Goal: Task Accomplishment & Management: Use online tool/utility

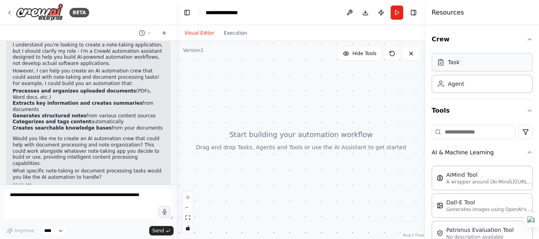
click at [472, 69] on div "Task" at bounding box center [482, 62] width 101 height 18
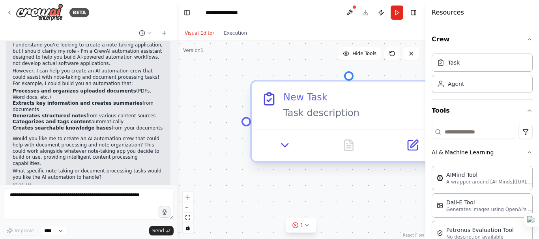
click at [295, 104] on div "New Task Task description" at bounding box center [359, 105] width 153 height 28
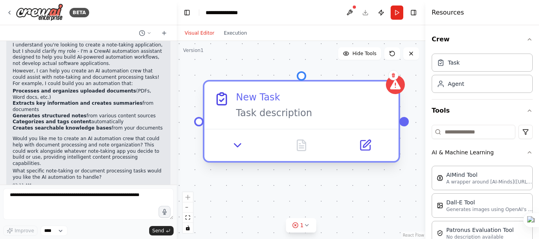
drag, startPoint x: 370, startPoint y: 110, endPoint x: 314, endPoint y: 114, distance: 56.9
click at [314, 114] on div "Task description" at bounding box center [312, 113] width 153 height 13
drag, startPoint x: 200, startPoint y: 120, endPoint x: 238, endPoint y: 120, distance: 37.5
click at [238, 120] on div "New Task Task description" at bounding box center [301, 121] width 197 height 83
click at [278, 106] on div "New Task Task description" at bounding box center [312, 105] width 153 height 28
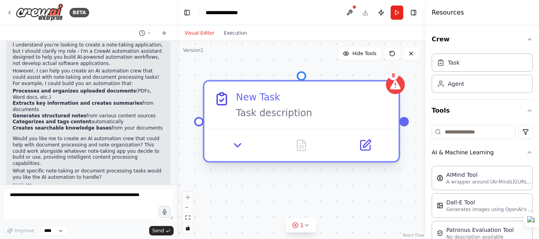
click at [268, 103] on div "New Task" at bounding box center [258, 97] width 44 height 13
click at [267, 119] on div "Task description" at bounding box center [312, 113] width 153 height 13
click at [245, 152] on button at bounding box center [238, 145] width 54 height 19
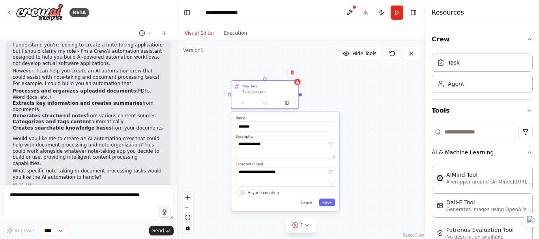
drag, startPoint x: 279, startPoint y: 181, endPoint x: 284, endPoint y: 110, distance: 70.8
click at [284, 110] on div "**********" at bounding box center [301, 140] width 249 height 198
click at [252, 95] on div "New Task Task description" at bounding box center [264, 88] width 67 height 16
click at [261, 124] on input "********" at bounding box center [285, 127] width 99 height 10
type input "*"
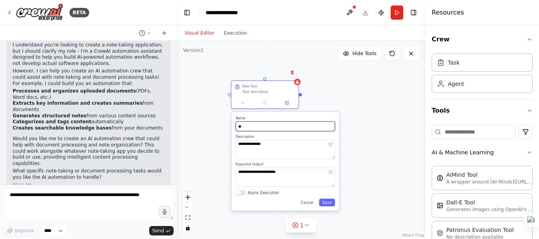
type input "*"
type input "**********"
click at [294, 140] on textarea "**********" at bounding box center [285, 149] width 99 height 19
type textarea "**********"
click at [292, 178] on textarea "**********" at bounding box center [285, 177] width 99 height 19
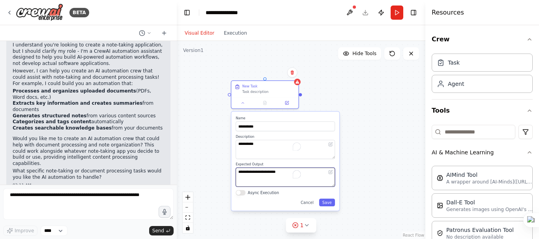
drag, startPoint x: 291, startPoint y: 174, endPoint x: 234, endPoint y: 174, distance: 57.6
click at [234, 174] on div "**********" at bounding box center [285, 161] width 108 height 99
type textarea "**********"
click at [329, 206] on button "Save" at bounding box center [327, 202] width 16 height 7
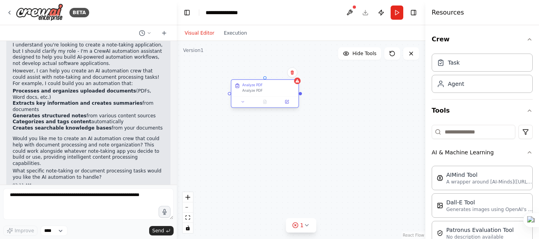
click at [295, 84] on div "Analyze PDF" at bounding box center [268, 85] width 53 height 4
click at [296, 84] on div at bounding box center [297, 81] width 7 height 7
click at [300, 81] on div at bounding box center [297, 81] width 7 height 7
click at [462, 83] on div "Agent" at bounding box center [456, 84] width 16 height 8
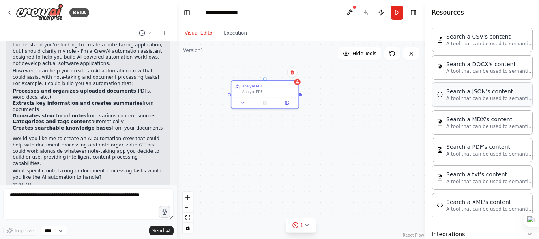
scroll to position [337, 0]
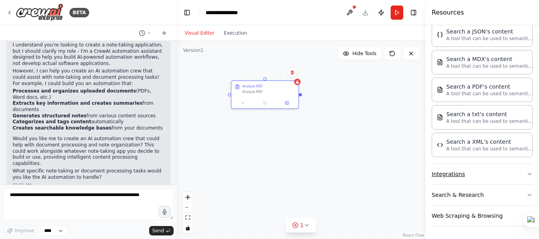
click at [484, 176] on button "Integrations" at bounding box center [482, 174] width 101 height 21
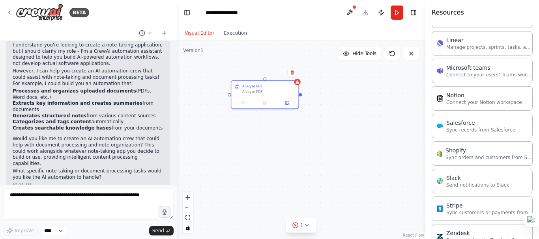
scroll to position [867, 0]
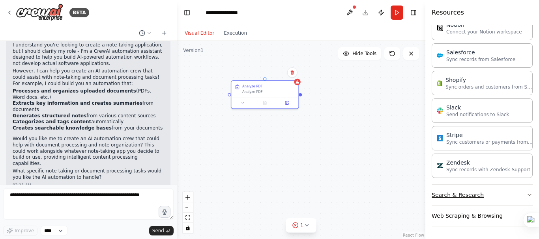
click at [482, 194] on button "Search & Research" at bounding box center [482, 195] width 101 height 21
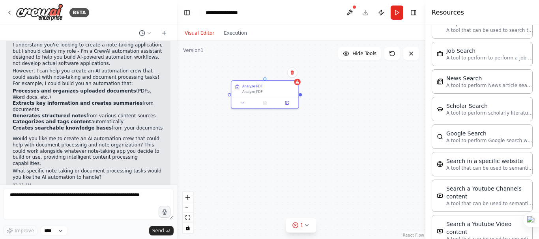
scroll to position [1268, 0]
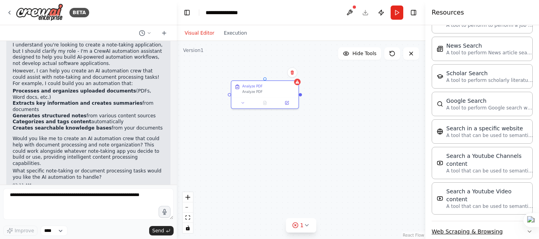
click at [485, 222] on button "Web Scraping & Browsing" at bounding box center [482, 232] width 101 height 21
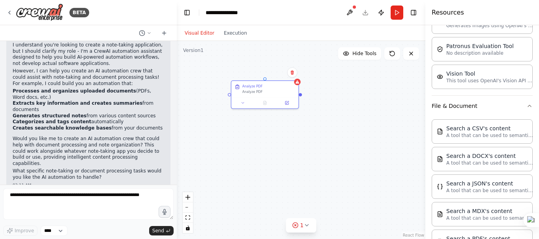
scroll to position [92, 0]
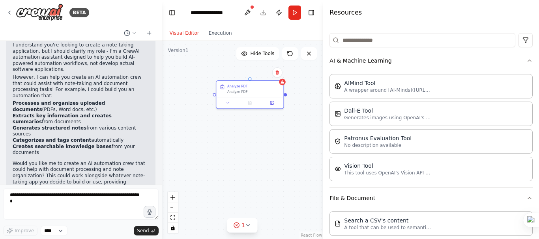
drag, startPoint x: 427, startPoint y: 74, endPoint x: 303, endPoint y: 80, distance: 124.4
click at [303, 80] on div "BETA create a note taking app, with features like onenote(microsoft) and docume…" at bounding box center [269, 119] width 539 height 239
click at [417, 83] on div "AIMind Tool" at bounding box center [387, 83] width 87 height 8
click at [309, 111] on icon at bounding box center [309, 113] width 4 height 4
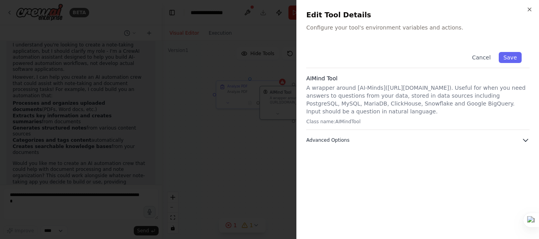
click at [361, 143] on button "Advanced Options" at bounding box center [417, 140] width 223 height 8
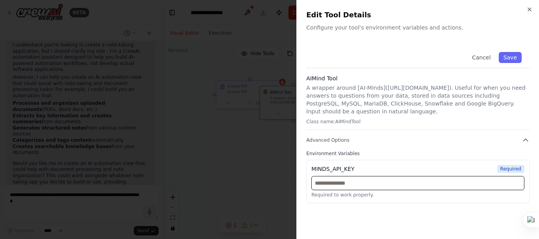
click at [361, 178] on input "text" at bounding box center [417, 183] width 213 height 14
click at [481, 134] on div "Cancel Save AIMind Tool A wrapper around [AI-Minds]([URL][DOMAIN_NAME]). Useful…" at bounding box center [417, 123] width 223 height 159
click at [527, 12] on icon "button" at bounding box center [529, 9] width 6 height 6
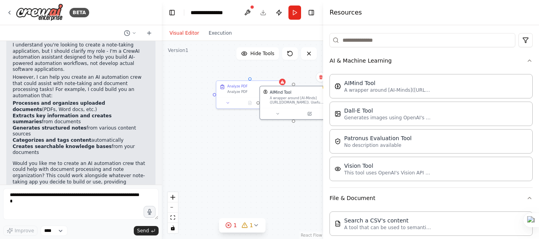
click at [297, 156] on div "Analyze PDF Analyze PDF AIMind Tool A wrapper around [AI-Minds]([URL][DOMAIN_NA…" at bounding box center [243, 140] width 162 height 198
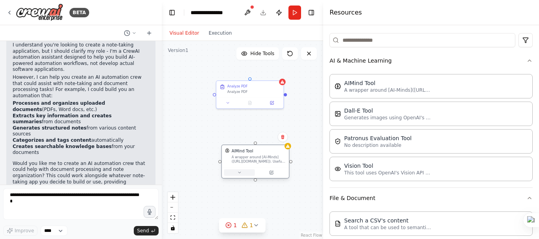
drag, startPoint x: 283, startPoint y: 109, endPoint x: 243, endPoint y: 170, distance: 73.3
click at [243, 170] on div at bounding box center [255, 172] width 67 height 11
click at [246, 98] on div at bounding box center [249, 101] width 67 height 11
